Goal: Task Accomplishment & Management: Use online tool/utility

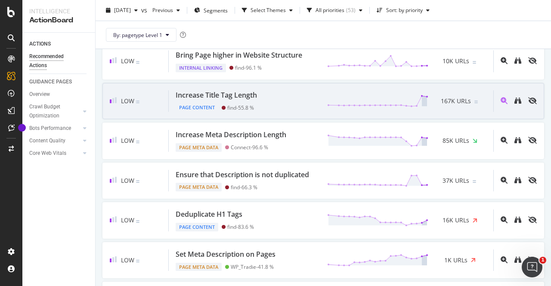
scroll to position [517, 0]
click at [240, 99] on div "Increase Title Tag Length" at bounding box center [216, 95] width 81 height 10
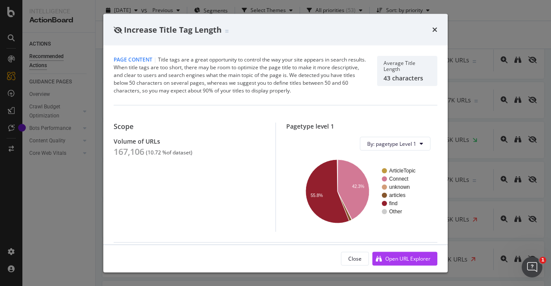
click at [137, 154] on div "167,106" at bounding box center [129, 152] width 31 height 10
click at [181, 28] on span "Increase Title Tag Length" at bounding box center [173, 29] width 98 height 10
copy span "Increase Title Tag Length"
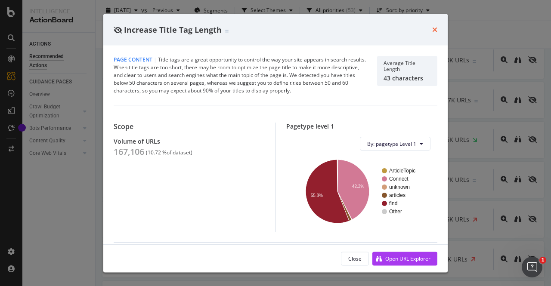
click at [435, 25] on div "times" at bounding box center [434, 29] width 5 height 11
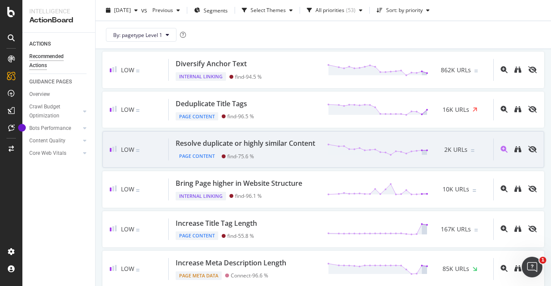
scroll to position [431, 0]
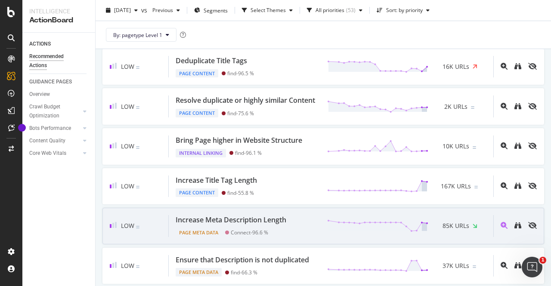
click at [248, 225] on div "Increase Meta Description Length" at bounding box center [231, 220] width 111 height 10
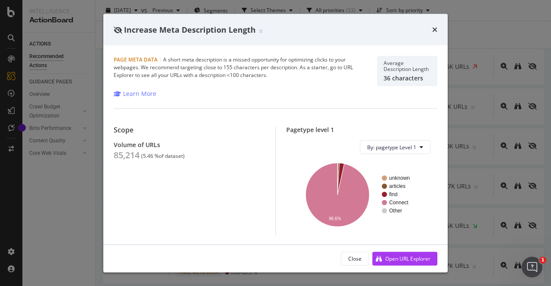
click at [180, 30] on span "Increase Meta Description Length" at bounding box center [190, 29] width 132 height 10
copy span "Increase Meta Description Length"
click at [125, 155] on div "85,214" at bounding box center [127, 155] width 26 height 10
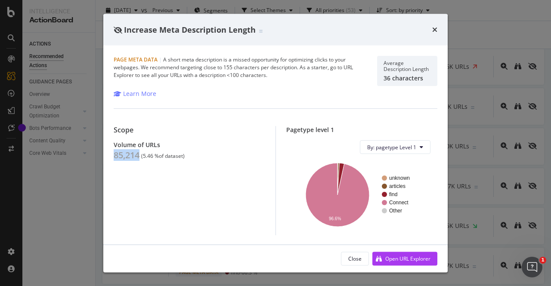
click at [125, 155] on div "85,214" at bounding box center [127, 155] width 26 height 10
copy div "85,214"
click at [135, 155] on div "85,214" at bounding box center [127, 155] width 26 height 10
drag, startPoint x: 144, startPoint y: 155, endPoint x: 154, endPoint y: 157, distance: 10.1
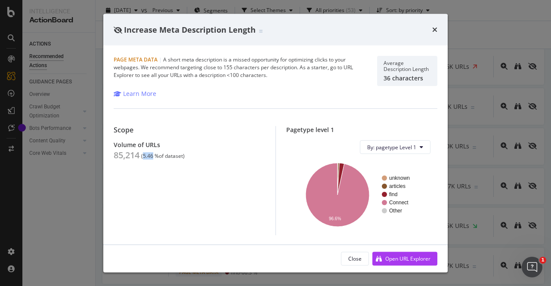
click at [154, 157] on div "( 5.46 % of dataset )" at bounding box center [162, 156] width 43 height 6
copy div "5.46"
click at [434, 28] on icon "times" at bounding box center [434, 29] width 5 height 7
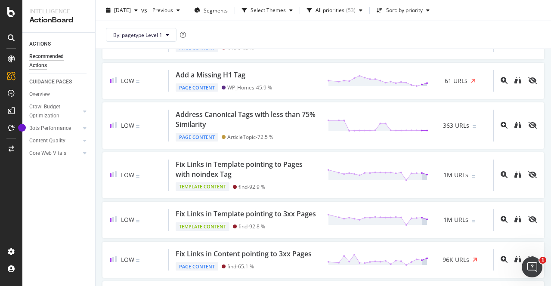
scroll to position [818, 0]
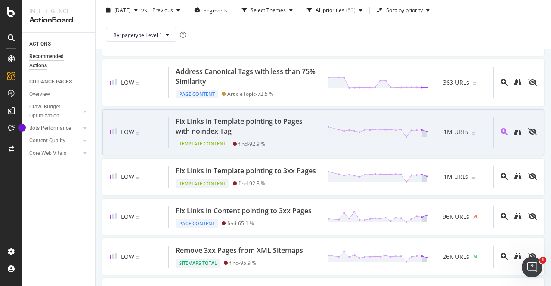
click at [289, 136] on div "Fix Links in Template pointing to Pages with noindex Tag" at bounding box center [246, 127] width 141 height 20
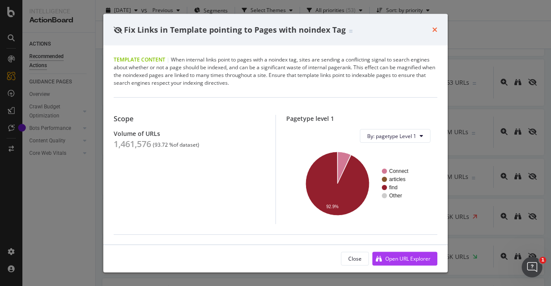
click at [435, 31] on icon "times" at bounding box center [434, 29] width 5 height 7
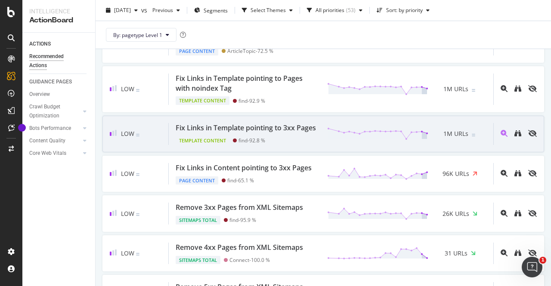
scroll to position [904, 0]
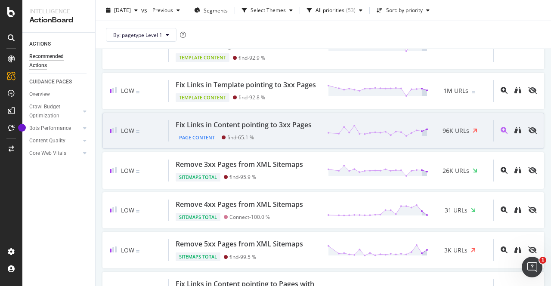
click at [242, 130] on div "Fix Links in Content pointing to 3xx Pages" at bounding box center [244, 125] width 136 height 10
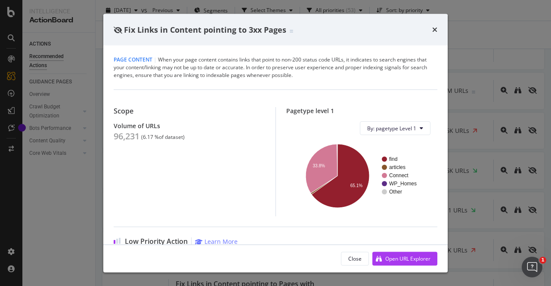
click at [217, 25] on span "Fix Links in Content pointing to 3xx Pages" at bounding box center [205, 29] width 162 height 10
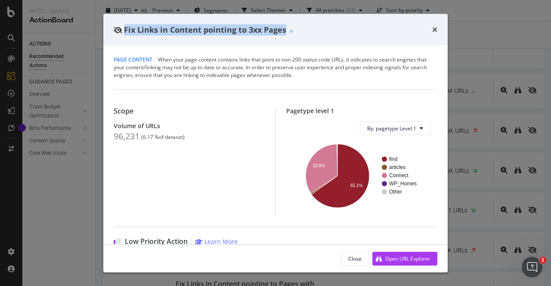
click at [217, 25] on span "Fix Links in Content pointing to 3xx Pages" at bounding box center [205, 29] width 162 height 10
copy span "Fix Links in Content pointing to 3xx Pages"
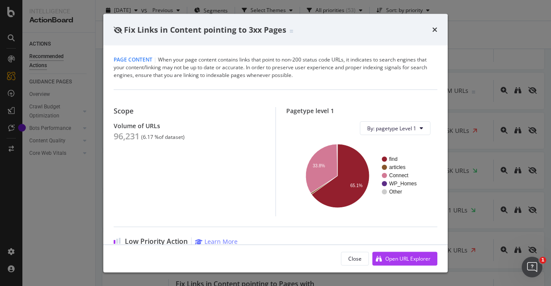
click at [118, 139] on div "96,231" at bounding box center [127, 136] width 26 height 10
click at [118, 138] on div "96,231" at bounding box center [127, 136] width 26 height 10
copy div "96,231"
drag, startPoint x: 144, startPoint y: 137, endPoint x: 153, endPoint y: 137, distance: 9.5
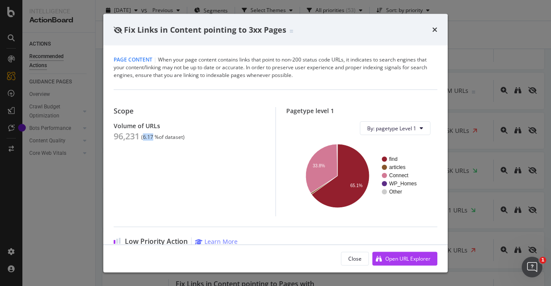
click at [153, 137] on div "( 6.17 % of dataset )" at bounding box center [162, 137] width 43 height 6
copy div "6.17"
click at [434, 28] on icon "times" at bounding box center [434, 29] width 5 height 7
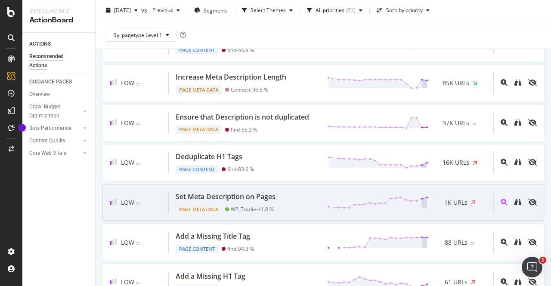
scroll to position [560, 0]
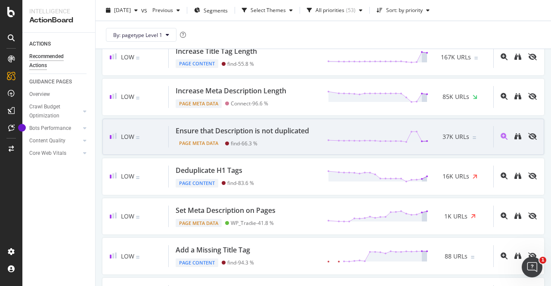
click at [268, 136] on div "Ensure that Description is not duplicated" at bounding box center [242, 131] width 133 height 10
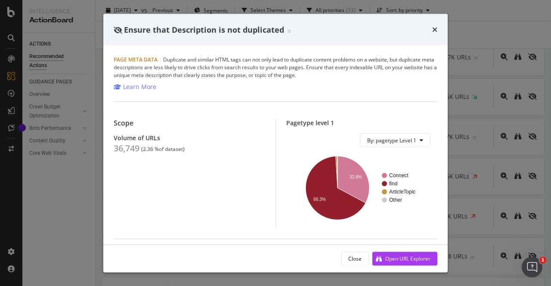
click at [195, 31] on span "Ensure that Description is not duplicated" at bounding box center [204, 29] width 160 height 10
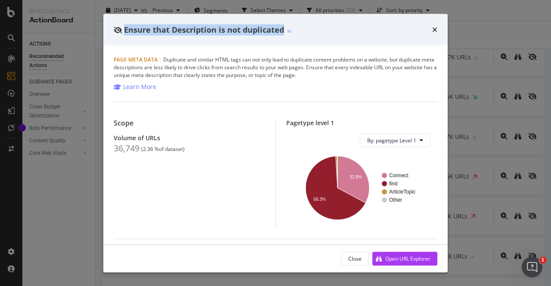
click at [195, 31] on span "Ensure that Description is not duplicated" at bounding box center [204, 29] width 160 height 10
copy span "Ensure that Description is not duplicated"
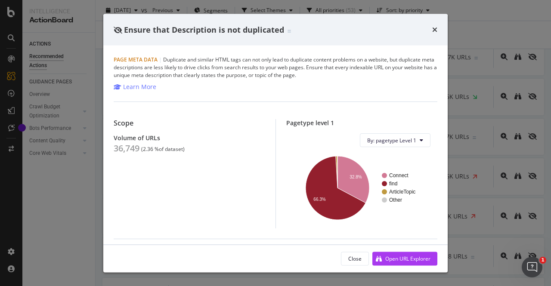
click at [124, 149] on div "36,749" at bounding box center [127, 148] width 26 height 10
click at [123, 148] on div "36,749" at bounding box center [127, 148] width 26 height 10
copy div "36,749"
drag, startPoint x: 143, startPoint y: 151, endPoint x: 154, endPoint y: 151, distance: 10.8
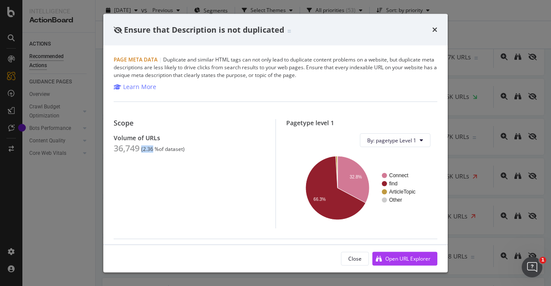
click at [154, 151] on div "( 2.36 % of dataset )" at bounding box center [162, 149] width 43 height 6
drag, startPoint x: 158, startPoint y: 164, endPoint x: 167, endPoint y: 149, distance: 17.8
click at [158, 163] on div "Scope Volume of URLs 36,749 ( 2.36 % of dataset )" at bounding box center [195, 173] width 162 height 109
drag, startPoint x: 143, startPoint y: 150, endPoint x: 156, endPoint y: 152, distance: 13.0
click at [156, 152] on div "( 2.36 % of dataset )" at bounding box center [162, 149] width 43 height 6
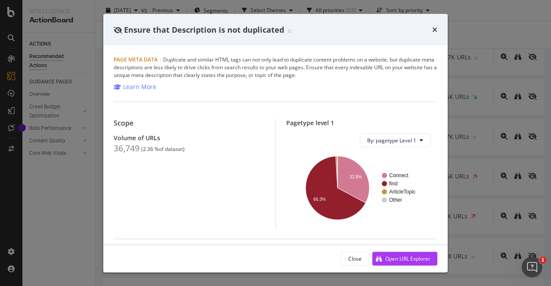
click at [179, 158] on div "Scope Volume of URLs 36,749 ( 2.36 % of dataset )" at bounding box center [195, 173] width 162 height 109
drag, startPoint x: 153, startPoint y: 148, endPoint x: 144, endPoint y: 147, distance: 9.5
click at [144, 147] on div "( 2.36 % of dataset )" at bounding box center [162, 149] width 43 height 6
copy div "2.36"
click at [437, 31] on icon "times" at bounding box center [434, 29] width 5 height 7
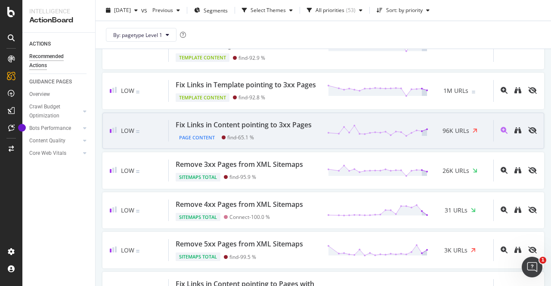
scroll to position [947, 0]
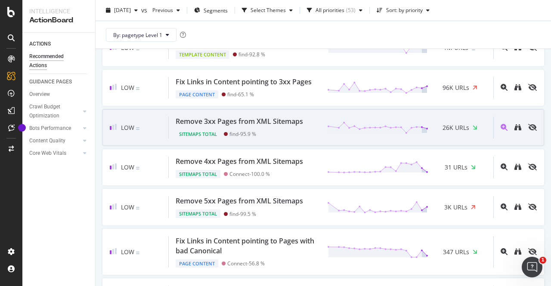
click at [289, 127] on div "Remove 3xx Pages from XML Sitemaps" at bounding box center [239, 122] width 127 height 10
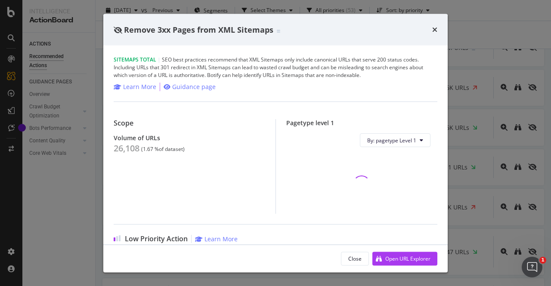
click at [174, 34] on span "Remove 3xx Pages from XML Sitemaps" at bounding box center [198, 29] width 149 height 10
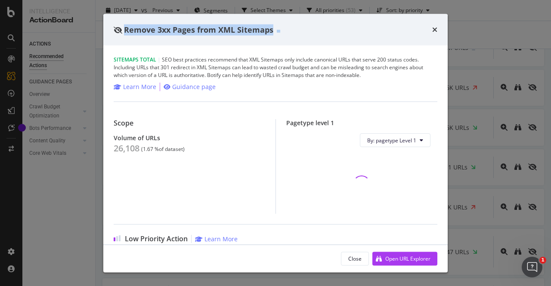
click at [174, 34] on span "Remove 3xx Pages from XML Sitemaps" at bounding box center [198, 29] width 149 height 10
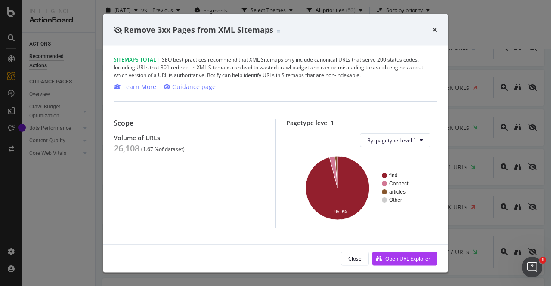
click at [114, 148] on div "26,108" at bounding box center [127, 148] width 26 height 10
drag, startPoint x: 434, startPoint y: 30, endPoint x: 394, endPoint y: 32, distance: 40.5
click at [434, 29] on icon "times" at bounding box center [434, 29] width 5 height 7
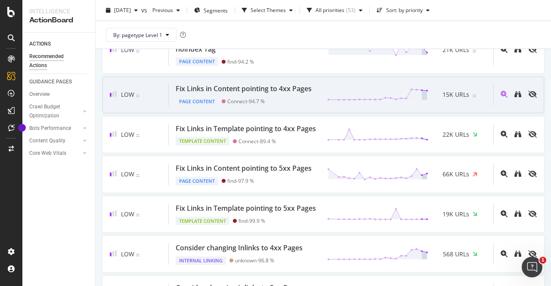
scroll to position [1335, 0]
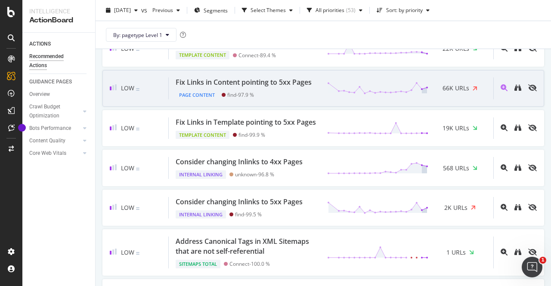
click at [263, 87] on div "Fix Links in Content pointing to 5xx Pages" at bounding box center [244, 83] width 136 height 10
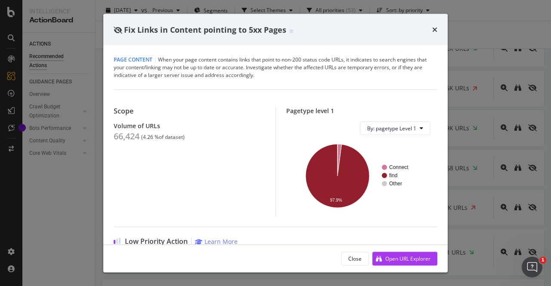
click at [234, 33] on span "Fix Links in Content pointing to 5xx Pages" at bounding box center [205, 29] width 162 height 10
click at [234, 32] on span "Fix Links in Content pointing to 5xx Pages" at bounding box center [205, 29] width 162 height 10
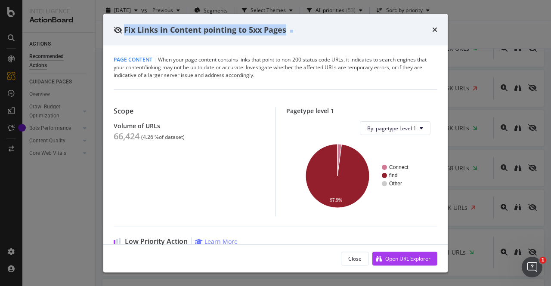
click at [234, 32] on span "Fix Links in Content pointing to 5xx Pages" at bounding box center [205, 29] width 162 height 10
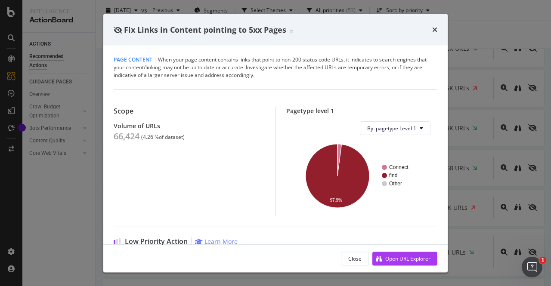
click at [122, 133] on div "66,424" at bounding box center [127, 136] width 26 height 10
drag, startPoint x: 143, startPoint y: 137, endPoint x: 152, endPoint y: 137, distance: 9.5
click at [152, 137] on div "( 4.26 % of dataset )" at bounding box center [162, 137] width 43 height 6
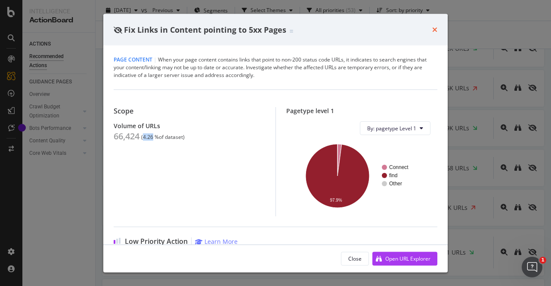
click at [435, 31] on icon "times" at bounding box center [434, 29] width 5 height 7
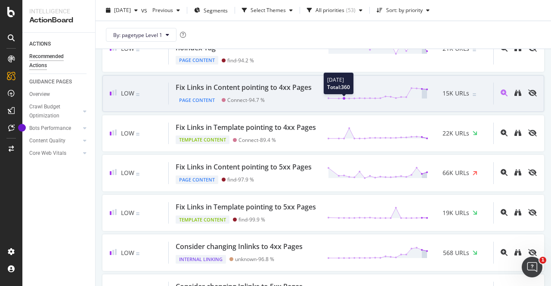
scroll to position [1237, 0]
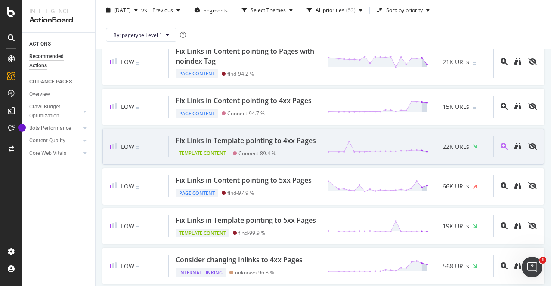
click at [227, 146] on div "Fix Links in Template pointing to 4xx Pages" at bounding box center [246, 141] width 140 height 10
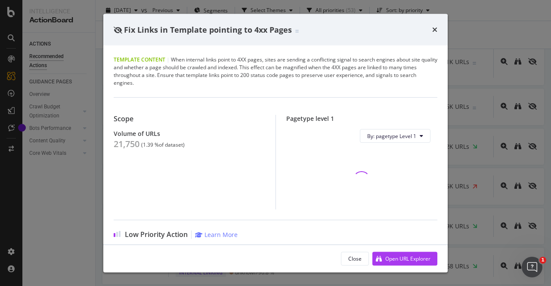
click at [138, 29] on span "Fix Links in Template pointing to 4xx Pages" at bounding box center [208, 29] width 168 height 10
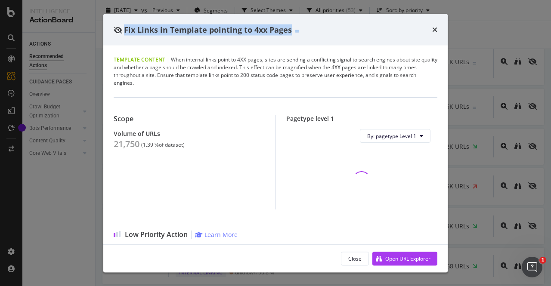
click at [138, 29] on span "Fix Links in Template pointing to 4xx Pages" at bounding box center [208, 29] width 168 height 10
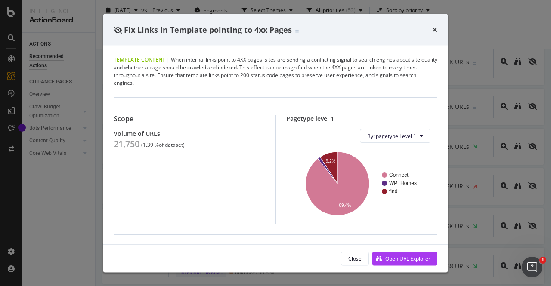
click at [123, 144] on div "21,750" at bounding box center [127, 144] width 26 height 10
drag, startPoint x: 144, startPoint y: 143, endPoint x: 154, endPoint y: 143, distance: 9.9
click at [154, 143] on div "( 1.39 % of dataset )" at bounding box center [162, 145] width 43 height 6
click at [437, 28] on div "Fix Links in Template pointing to 4xx Pages" at bounding box center [275, 30] width 344 height 32
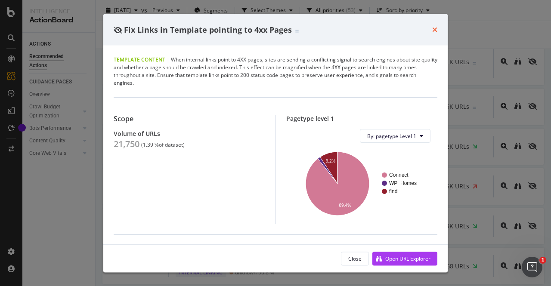
click at [436, 28] on icon "times" at bounding box center [434, 29] width 5 height 7
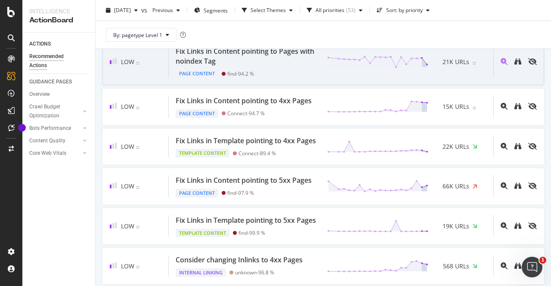
click at [212, 66] on div "Fix Links in Content pointing to Pages with noindex Tag" at bounding box center [246, 57] width 141 height 20
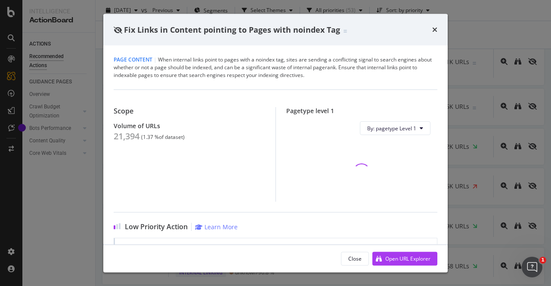
click at [186, 25] on span "Fix Links in Content pointing to Pages with noindex Tag" at bounding box center [232, 29] width 216 height 10
click at [186, 26] on span "Fix Links in Content pointing to Pages with noindex Tag" at bounding box center [232, 29] width 216 height 10
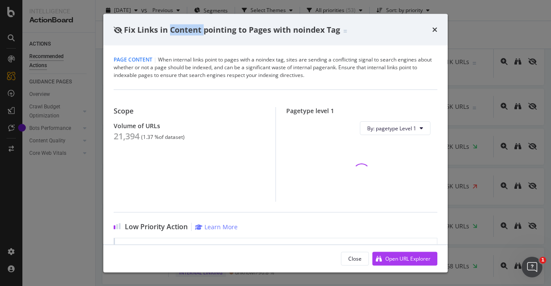
click at [186, 26] on span "Fix Links in Content pointing to Pages with noindex Tag" at bounding box center [232, 29] width 216 height 10
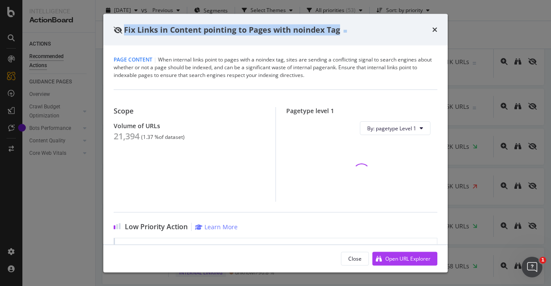
click at [186, 26] on span "Fix Links in Content pointing to Pages with noindex Tag" at bounding box center [232, 29] width 216 height 10
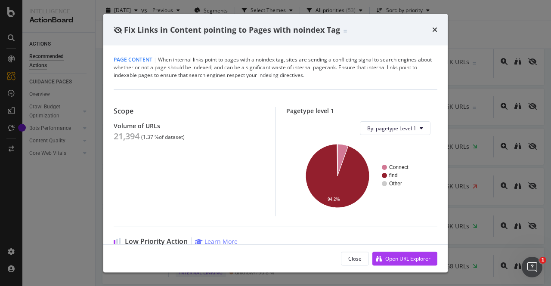
click at [121, 142] on div "21,394" at bounding box center [127, 136] width 26 height 10
click at [121, 141] on div "21,394" at bounding box center [127, 136] width 26 height 10
click at [434, 28] on icon "times" at bounding box center [434, 29] width 5 height 7
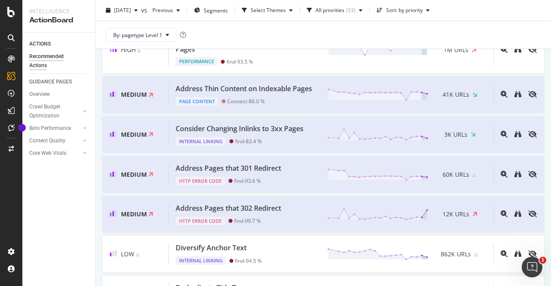
scroll to position [160, 0]
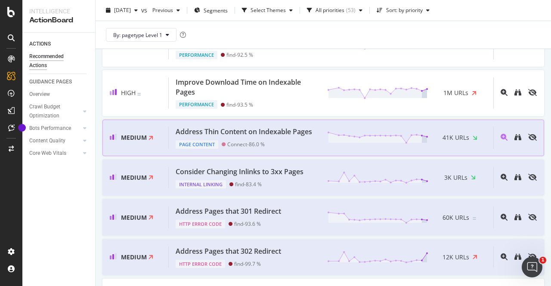
click at [270, 131] on div "Address Thin Content on Indexable Pages" at bounding box center [244, 132] width 136 height 10
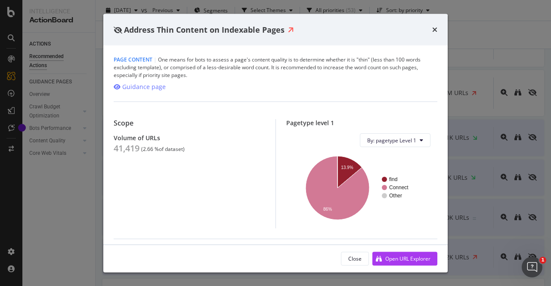
click at [169, 30] on span "Address Thin Content on Indexable Pages" at bounding box center [204, 29] width 161 height 10
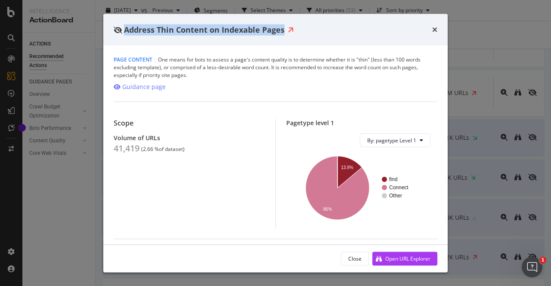
click at [169, 30] on span "Address Thin Content on Indexable Pages" at bounding box center [204, 29] width 161 height 10
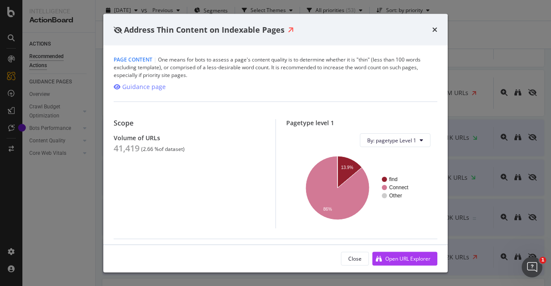
click at [128, 149] on div "41,419" at bounding box center [127, 148] width 26 height 10
click at [434, 29] on icon "times" at bounding box center [434, 29] width 5 height 7
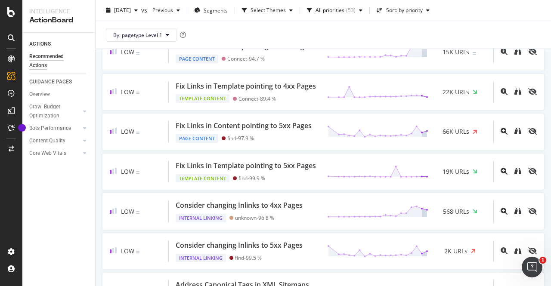
scroll to position [1323, 0]
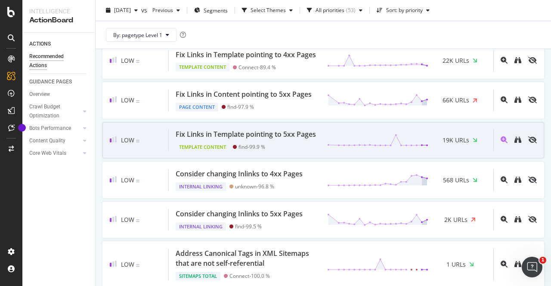
click at [276, 140] on div "Fix Links in Template pointing to 5xx Pages" at bounding box center [246, 135] width 140 height 10
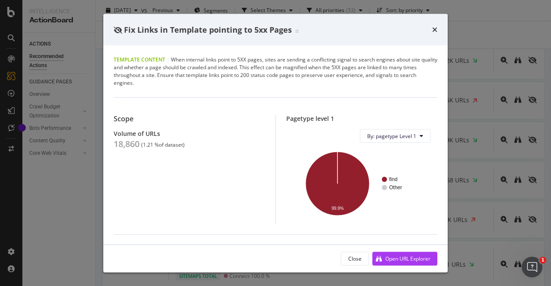
click at [181, 31] on span "Fix Links in Template pointing to 5xx Pages" at bounding box center [208, 29] width 168 height 10
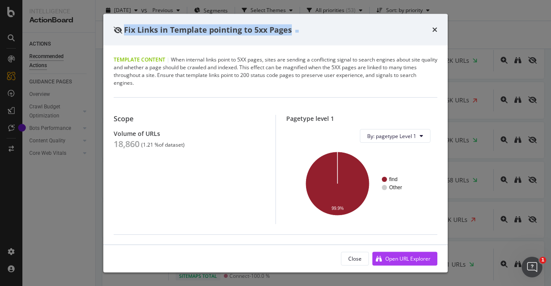
click at [181, 31] on span "Fix Links in Template pointing to 5xx Pages" at bounding box center [208, 29] width 168 height 10
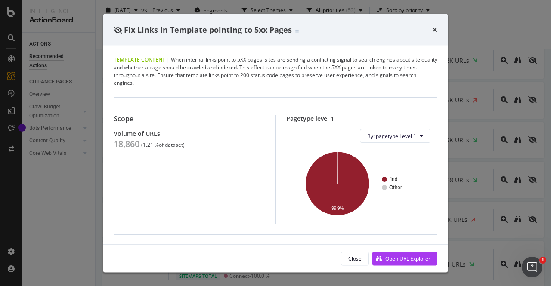
click at [131, 144] on div "18,860" at bounding box center [127, 144] width 26 height 10
click at [436, 31] on icon "times" at bounding box center [434, 29] width 5 height 7
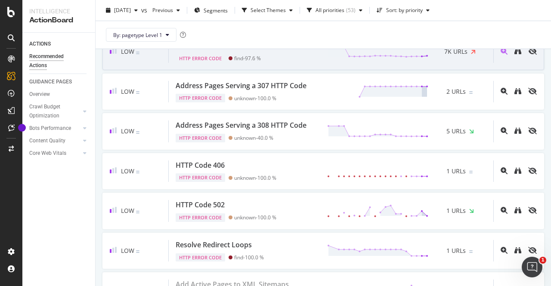
scroll to position [2055, 0]
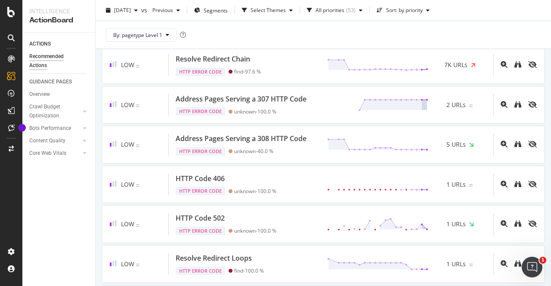
click at [275, 24] on div "Ensure that noindex Pages are intended" at bounding box center [241, 19] width 131 height 10
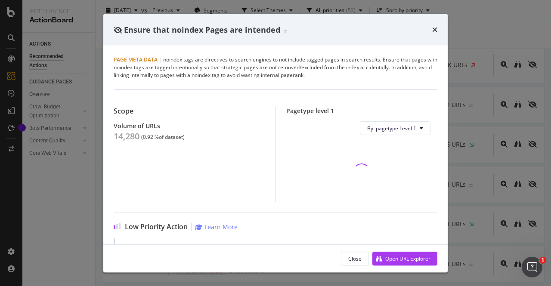
click at [254, 32] on span "Ensure that noindex Pages are intended" at bounding box center [202, 29] width 156 height 10
click at [254, 31] on span "Ensure that noindex Pages are intended" at bounding box center [202, 29] width 156 height 10
click at [238, 31] on span "Ensure that noindex Pages are intended" at bounding box center [202, 29] width 156 height 10
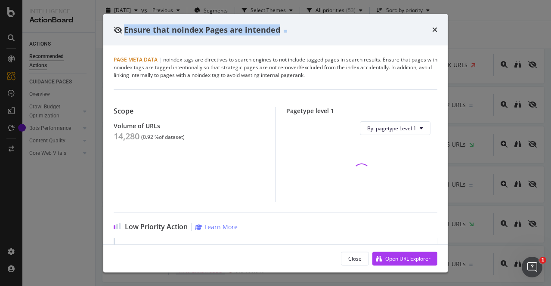
click at [238, 31] on span "Ensure that noindex Pages are intended" at bounding box center [202, 29] width 156 height 10
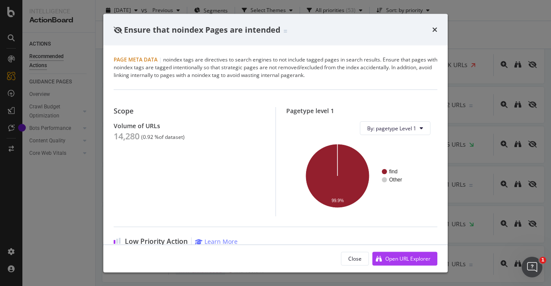
click at [123, 138] on div "14,280" at bounding box center [127, 136] width 26 height 10
click at [122, 138] on div "14,280" at bounding box center [127, 136] width 26 height 10
click at [434, 29] on icon "times" at bounding box center [434, 29] width 5 height 7
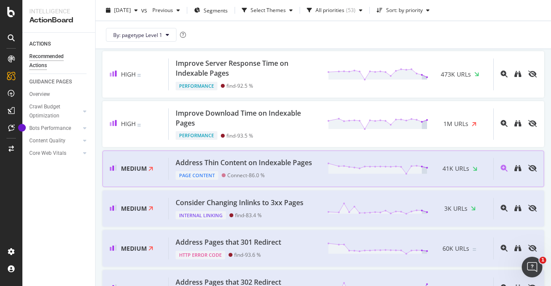
scroll to position [215, 0]
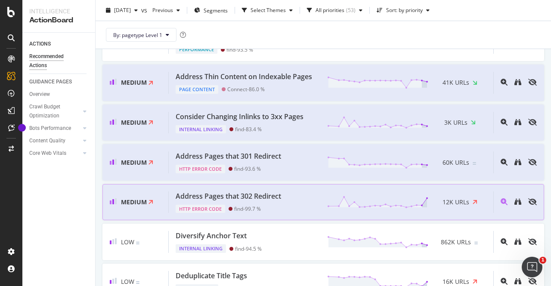
click at [251, 202] on div "Address Pages that 302 Redirect" at bounding box center [228, 197] width 105 height 10
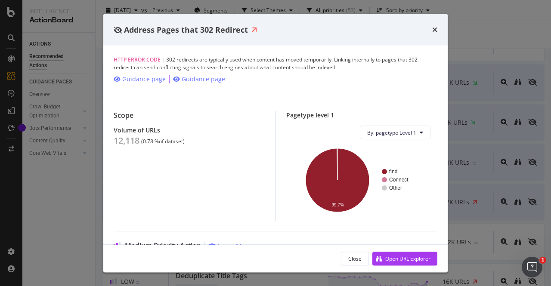
click at [226, 29] on span "Address Pages that 302 Redirect" at bounding box center [186, 29] width 124 height 10
click at [120, 141] on div "12,118" at bounding box center [127, 141] width 26 height 10
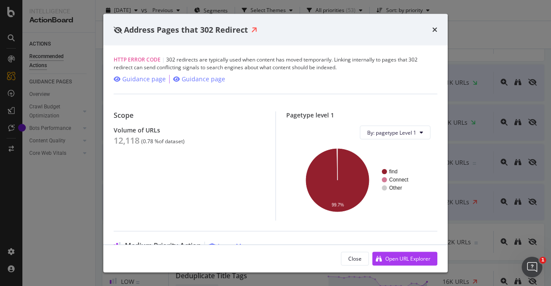
click at [439, 25] on div "Address Pages that 302 Redirect" at bounding box center [275, 30] width 344 height 32
click at [437, 26] on icon "times" at bounding box center [434, 29] width 5 height 7
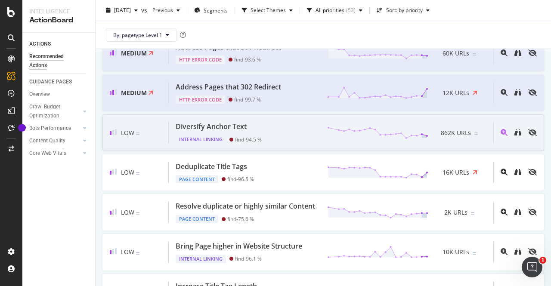
scroll to position [344, 0]
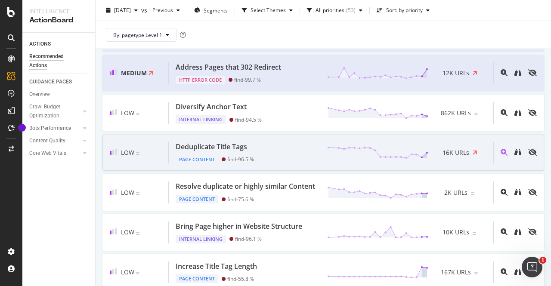
click at [235, 152] on div "Deduplicate Title Tags" at bounding box center [211, 147] width 71 height 10
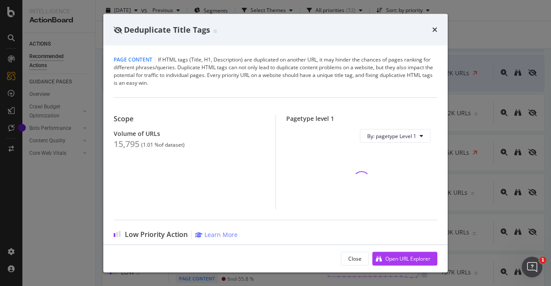
click at [184, 36] on div "Deduplicate Title Tags" at bounding box center [275, 30] width 344 height 32
click at [186, 30] on span "Deduplicate Title Tags" at bounding box center [167, 29] width 86 height 10
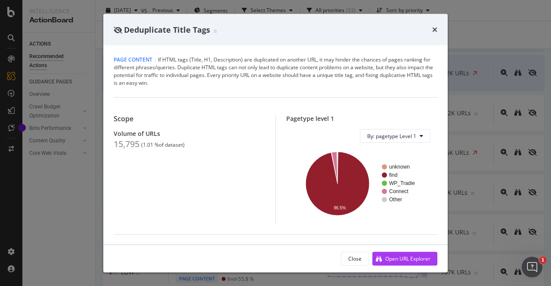
click at [131, 142] on div "15,795" at bounding box center [127, 144] width 26 height 10
click at [432, 31] on icon "times" at bounding box center [434, 29] width 5 height 7
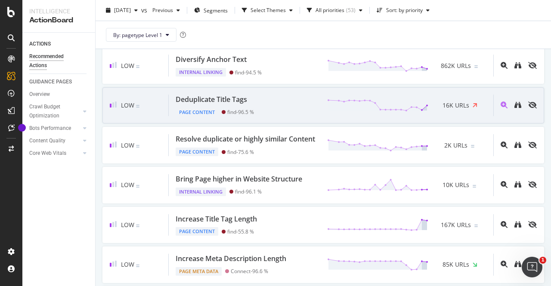
scroll to position [431, 0]
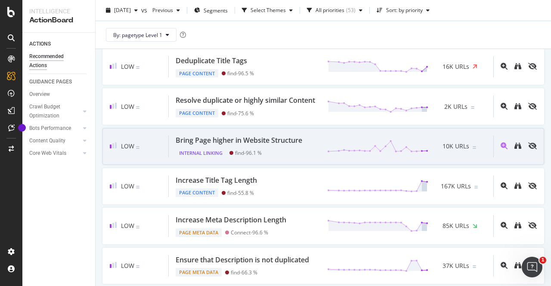
click at [287, 146] on div "Bring Page higher in Website Structure" at bounding box center [239, 141] width 127 height 10
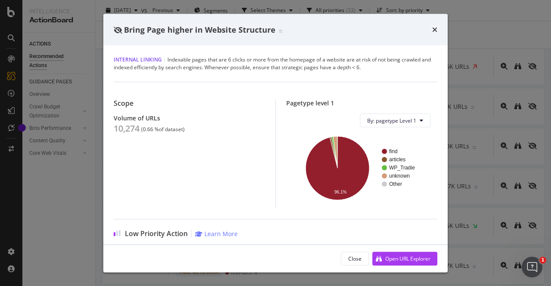
click at [175, 28] on span "Bring Page higher in Website Structure" at bounding box center [200, 29] width 152 height 10
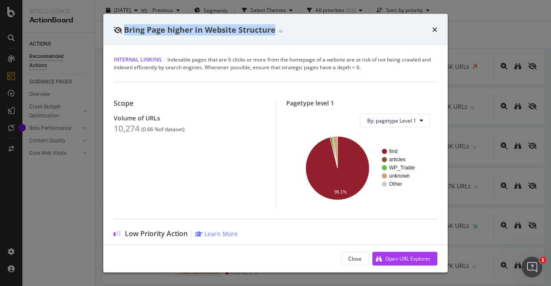
click at [175, 28] on span "Bring Page higher in Website Structure" at bounding box center [200, 29] width 152 height 10
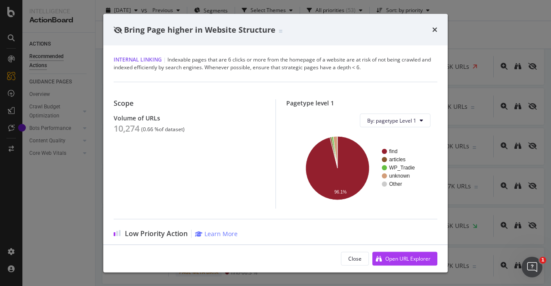
click at [127, 130] on div "10,274" at bounding box center [127, 129] width 26 height 10
click at [437, 31] on icon "times" at bounding box center [434, 29] width 5 height 7
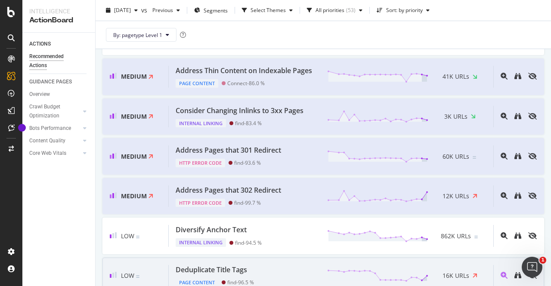
scroll to position [86, 0]
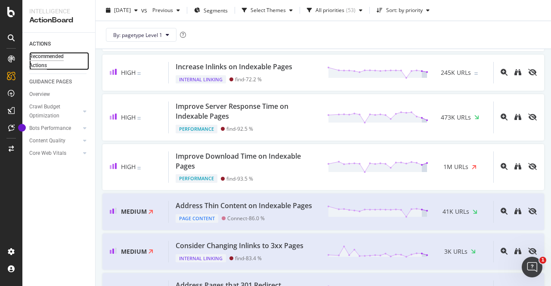
click at [54, 53] on div "Recommended Actions" at bounding box center [55, 61] width 52 height 18
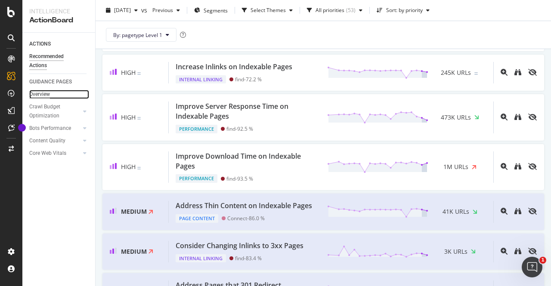
click at [49, 94] on div "Overview" at bounding box center [39, 94] width 21 height 9
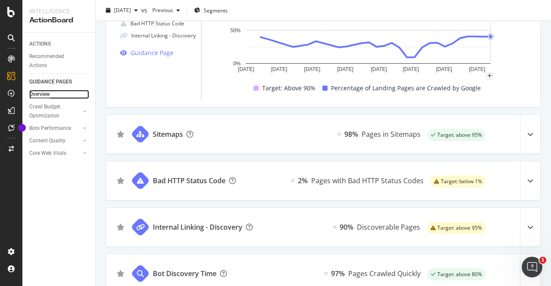
scroll to position [215, 0]
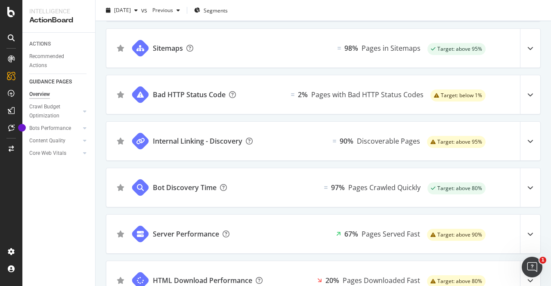
click at [527, 48] on icon at bounding box center [530, 48] width 6 height 6
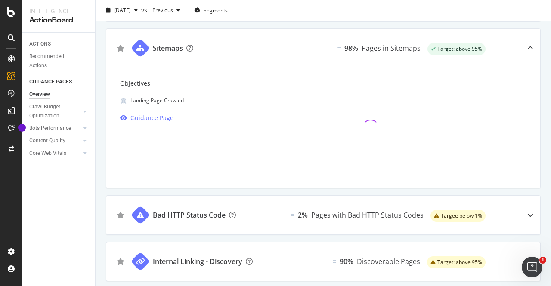
click at [527, 212] on icon at bounding box center [530, 215] width 6 height 6
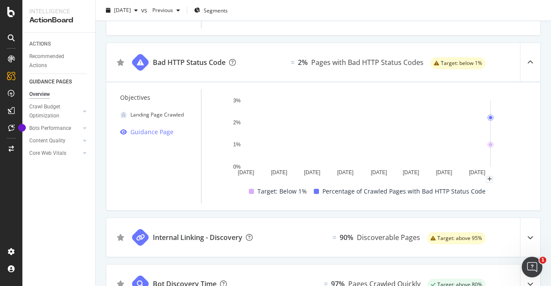
scroll to position [431, 0]
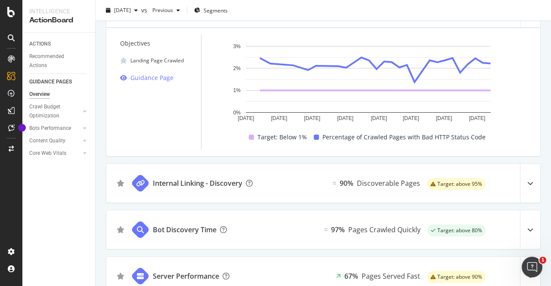
click at [527, 184] on icon at bounding box center [530, 183] width 6 height 6
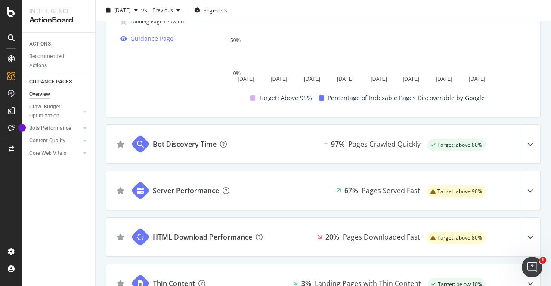
scroll to position [646, 0]
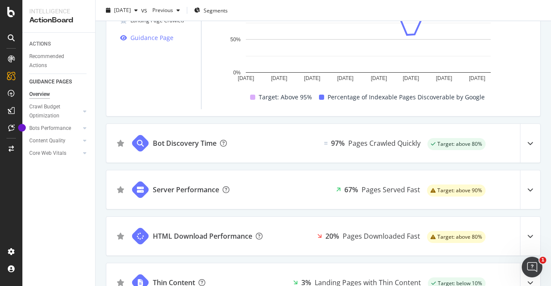
click at [527, 143] on icon at bounding box center [530, 143] width 6 height 6
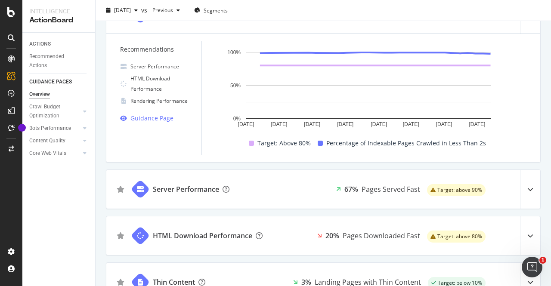
scroll to position [818, 0]
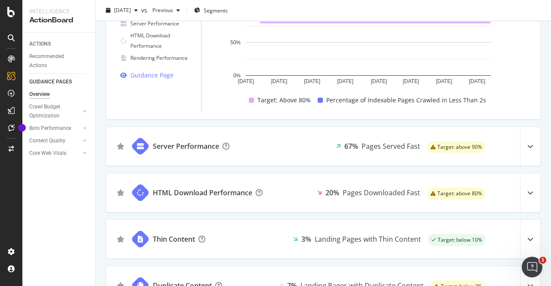
click at [527, 143] on div at bounding box center [530, 146] width 20 height 39
click at [527, 143] on icon at bounding box center [530, 146] width 6 height 6
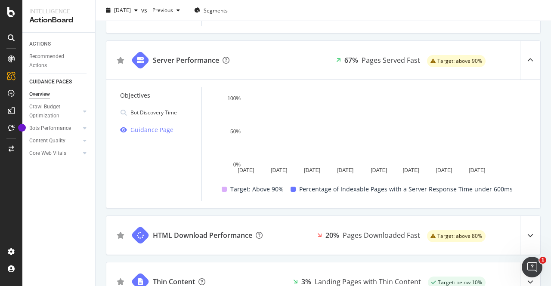
scroll to position [861, 0]
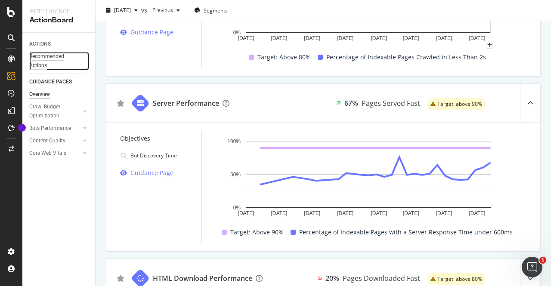
click at [40, 53] on div "Recommended Actions" at bounding box center [55, 61] width 52 height 18
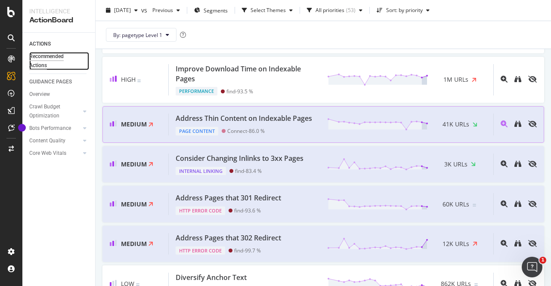
scroll to position [215, 0]
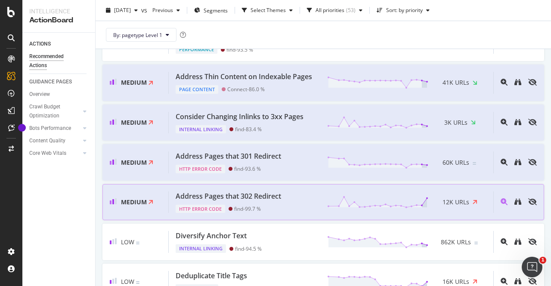
click at [235, 202] on div "Address Pages that 302 Redirect" at bounding box center [228, 197] width 105 height 10
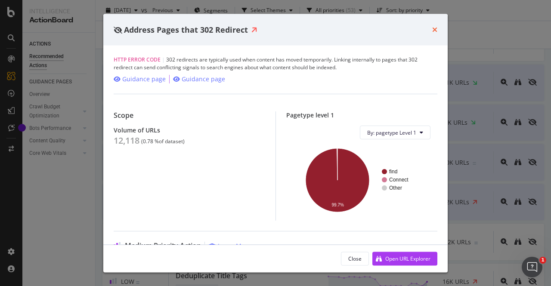
click at [436, 29] on icon "times" at bounding box center [434, 29] width 5 height 7
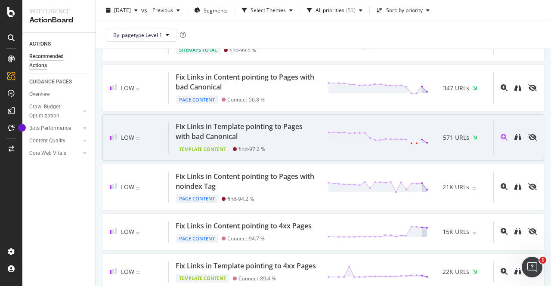
scroll to position [1119, 0]
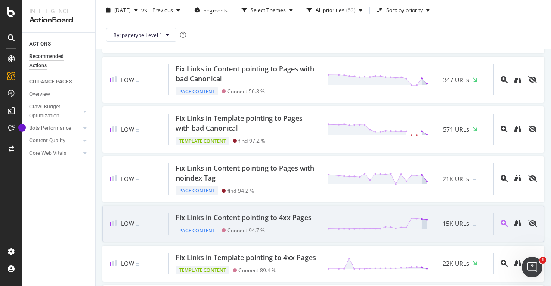
click at [240, 223] on div "Fix Links in Content pointing to 4xx Pages" at bounding box center [244, 218] width 136 height 10
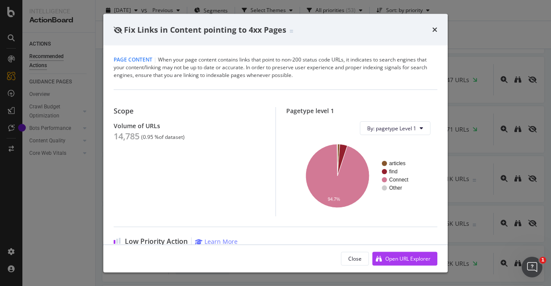
click at [159, 32] on span "Fix Links in Content pointing to 4xx Pages" at bounding box center [205, 29] width 162 height 10
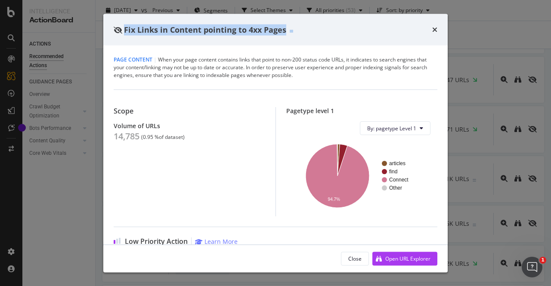
click at [159, 32] on span "Fix Links in Content pointing to 4xx Pages" at bounding box center [205, 29] width 162 height 10
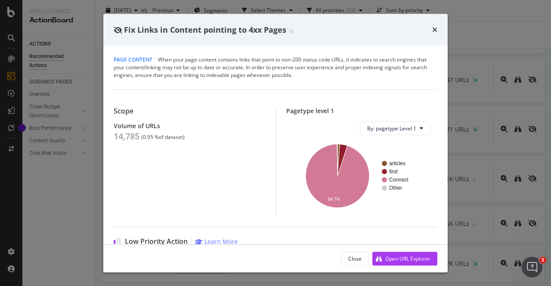
click at [133, 139] on div "14,785" at bounding box center [127, 136] width 26 height 10
click at [438, 30] on div "Fix Links in Content pointing to 4xx Pages" at bounding box center [275, 30] width 344 height 32
click at [434, 30] on icon "times" at bounding box center [434, 29] width 5 height 7
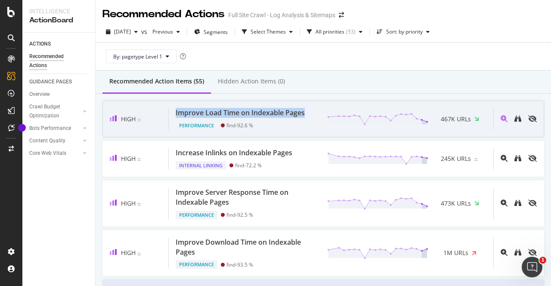
drag, startPoint x: 173, startPoint y: 112, endPoint x: 311, endPoint y: 114, distance: 137.8
click at [311, 114] on div "Improve Load Time on Indexable Pages Performance find - 92.6 % 467K URLs" at bounding box center [331, 119] width 325 height 22
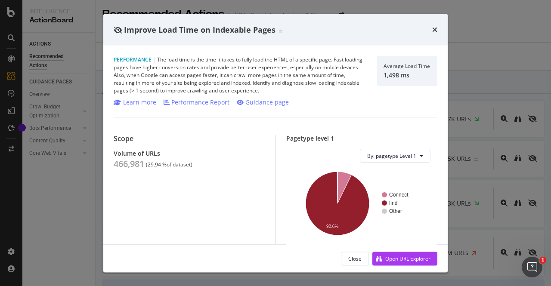
click at [210, 38] on div "Improve Load Time on Indexable Pages" at bounding box center [275, 30] width 344 height 32
click at [209, 31] on span "Improve Load Time on Indexable Pages" at bounding box center [200, 29] width 152 height 10
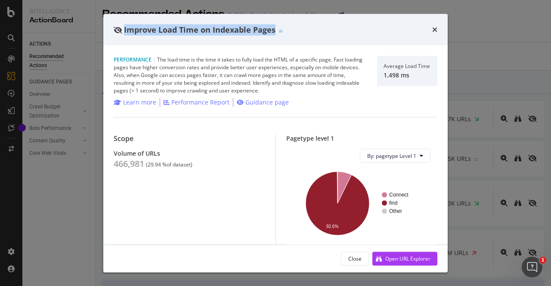
click at [209, 31] on span "Improve Load Time on Indexable Pages" at bounding box center [200, 29] width 152 height 10
click at [187, 31] on span "Improve Load Time on Indexable Pages" at bounding box center [200, 29] width 152 height 10
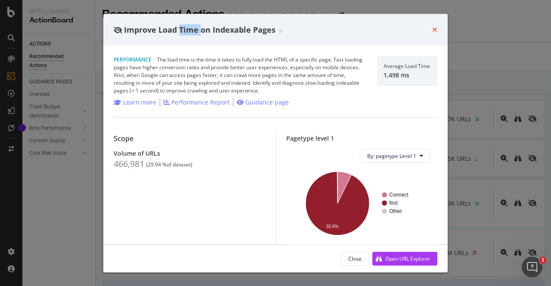
click at [435, 29] on icon "times" at bounding box center [434, 29] width 5 height 7
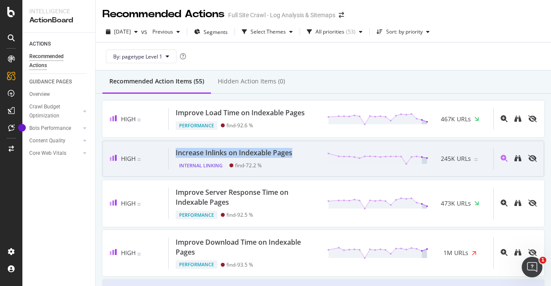
drag, startPoint x: 172, startPoint y: 152, endPoint x: 295, endPoint y: 152, distance: 123.1
click at [295, 152] on div "Increase Inlinks on Indexable Pages Internal Linking find - 72.2 % 245K URLs" at bounding box center [331, 159] width 325 height 22
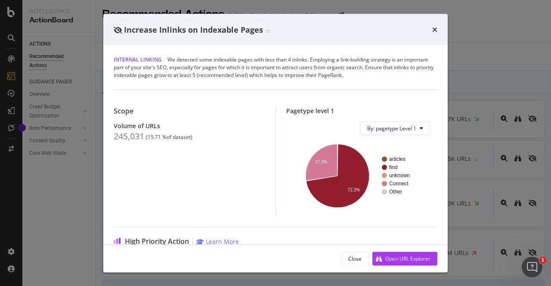
click at [184, 26] on span "Increase Inlinks on Indexable Pages" at bounding box center [193, 29] width 139 height 10
click at [184, 27] on span "Increase Inlinks on Indexable Pages" at bounding box center [193, 29] width 139 height 10
click at [183, 27] on span "Increase Inlinks on Indexable Pages" at bounding box center [193, 29] width 139 height 10
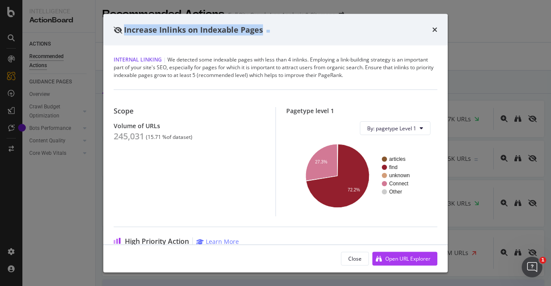
click at [183, 28] on span "Increase Inlinks on Indexable Pages" at bounding box center [193, 29] width 139 height 10
click at [436, 31] on icon "times" at bounding box center [434, 29] width 5 height 7
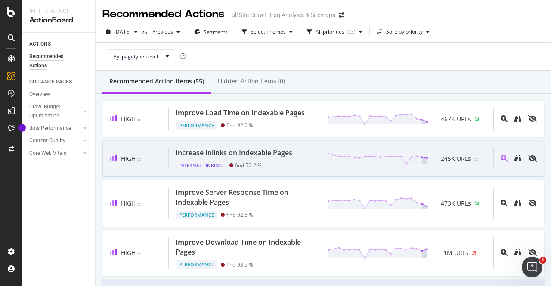
scroll to position [43, 0]
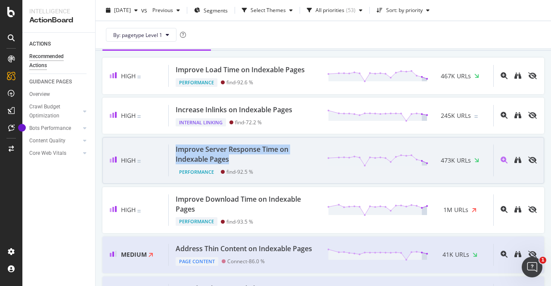
drag, startPoint x: 244, startPoint y: 155, endPoint x: 172, endPoint y: 152, distance: 72.0
click at [172, 152] on div "Improve Server Response Time on Indexable Pages Performance find - 92.5 % 473K …" at bounding box center [331, 160] width 325 height 31
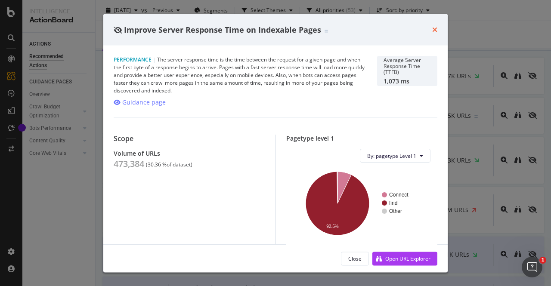
click at [437, 27] on div "Improve Server Response Time on Indexable Pages" at bounding box center [275, 30] width 344 height 32
click at [437, 30] on icon "times" at bounding box center [434, 29] width 5 height 7
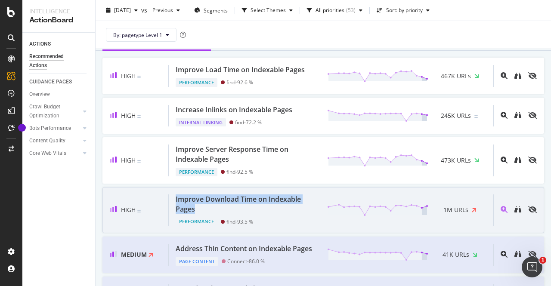
drag, startPoint x: 201, startPoint y: 210, endPoint x: 176, endPoint y: 199, distance: 26.6
click at [176, 199] on div "Improve Download Time on Indexable Pages" at bounding box center [246, 205] width 141 height 20
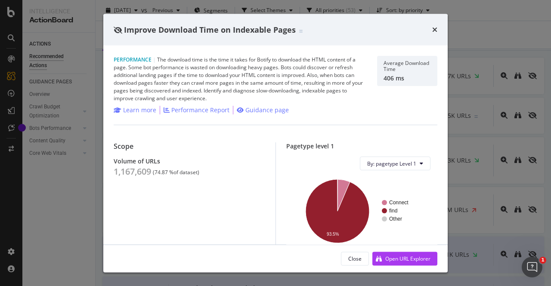
click at [187, 27] on span "Improve Download Time on Indexable Pages" at bounding box center [210, 29] width 172 height 10
click at [187, 28] on span "Improve Download Time on Indexable Pages" at bounding box center [210, 29] width 172 height 10
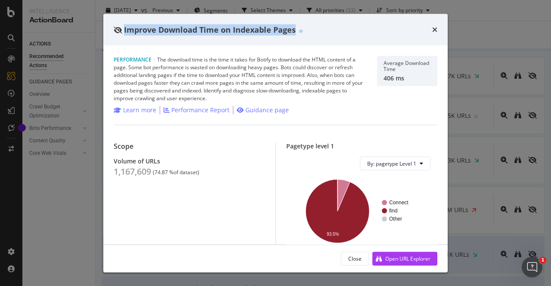
click at [187, 28] on span "Improve Download Time on Indexable Pages" at bounding box center [210, 29] width 172 height 10
click at [435, 29] on icon "times" at bounding box center [434, 29] width 5 height 7
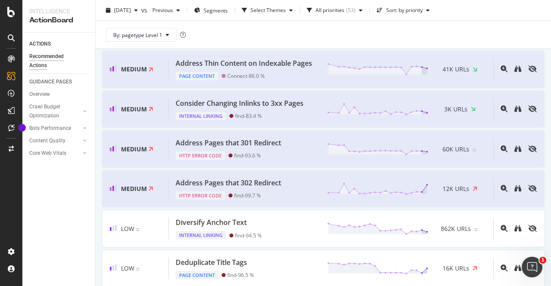
scroll to position [215, 0]
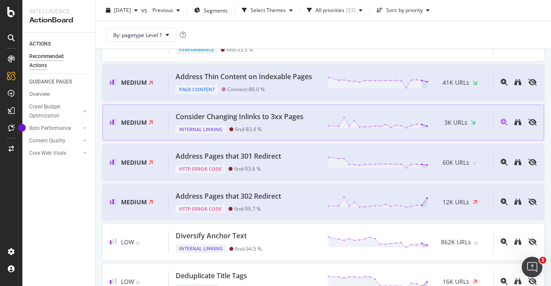
click at [247, 122] on div "Consider Changing Inlinks to 3xx Pages" at bounding box center [240, 117] width 128 height 10
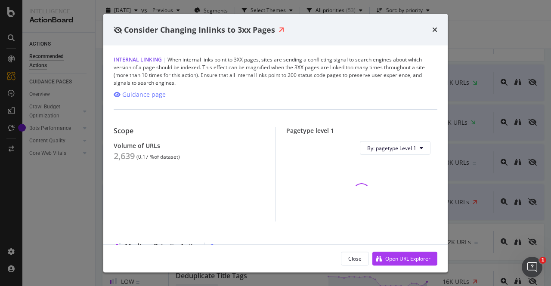
click at [231, 26] on span "Consider Changing Inlinks to 3xx Pages" at bounding box center [199, 29] width 151 height 10
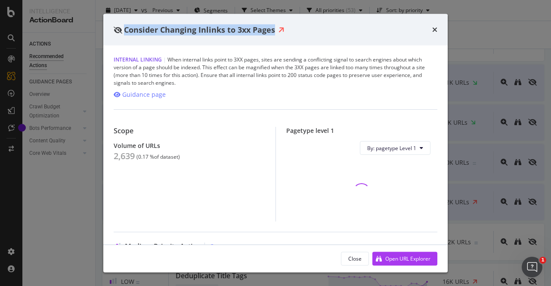
click at [231, 26] on span "Consider Changing Inlinks to 3xx Pages" at bounding box center [199, 29] width 151 height 10
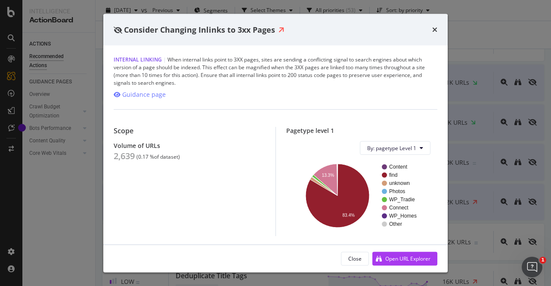
click at [121, 155] on div "2,639" at bounding box center [124, 156] width 21 height 10
